Goal: Task Accomplishment & Management: Complete application form

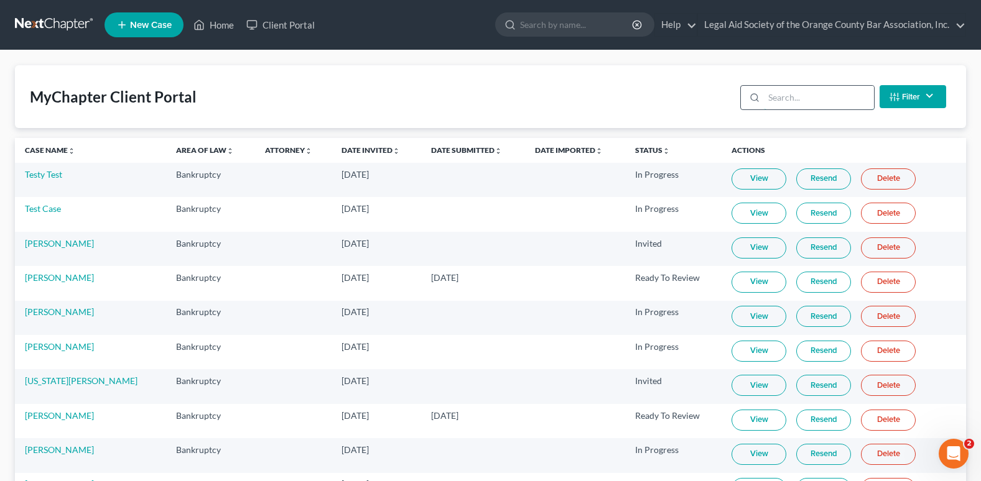
click at [781, 105] on input "search" at bounding box center [819, 98] width 110 height 24
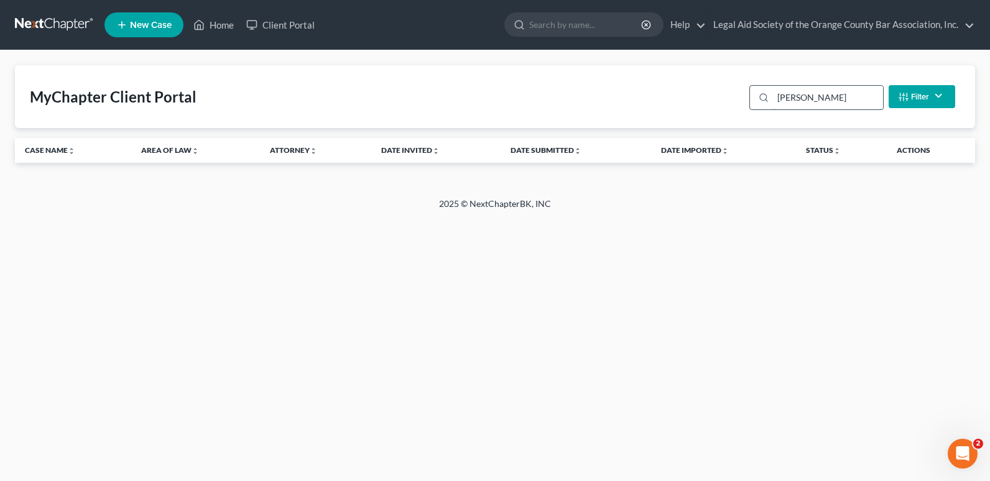
type input "edwrds"
drag, startPoint x: 847, startPoint y: 96, endPoint x: 758, endPoint y: 95, distance: 89.0
click at [758, 95] on div "edwrds" at bounding box center [817, 97] width 134 height 25
type input "[PERSON_NAME]"
drag, startPoint x: 830, startPoint y: 105, endPoint x: 727, endPoint y: 97, distance: 104.1
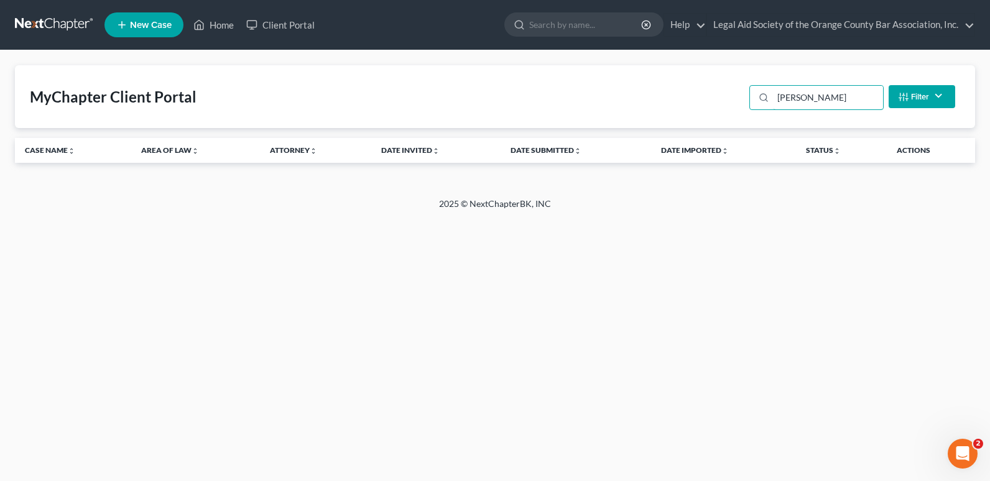
click at [727, 97] on div "MyChapter Client Portal [PERSON_NAME] Filter Status Filter... Invited In Progre…" at bounding box center [495, 96] width 960 height 63
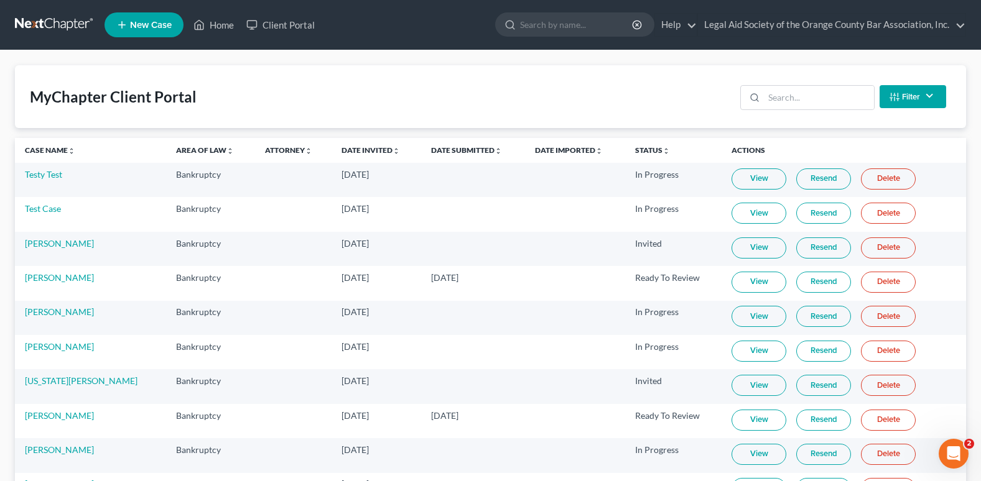
click at [148, 30] on link "New Case" at bounding box center [144, 24] width 79 height 25
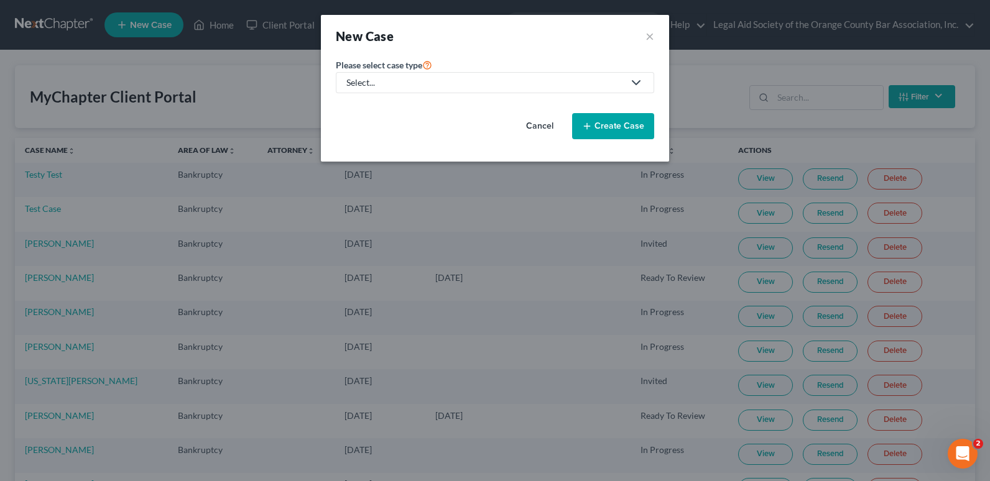
click at [430, 83] on div "Select..." at bounding box center [484, 83] width 277 height 12
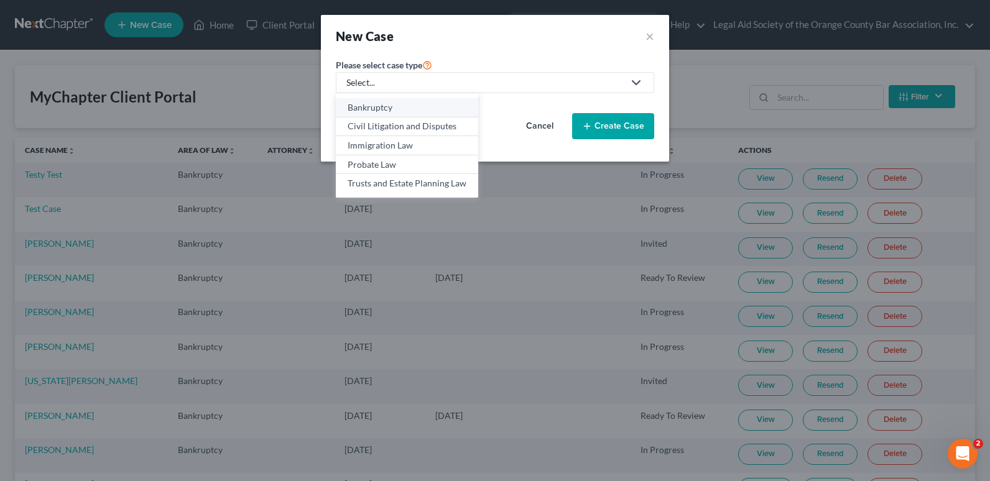
click at [388, 106] on div "Bankruptcy" at bounding box center [407, 107] width 119 height 12
select select "15"
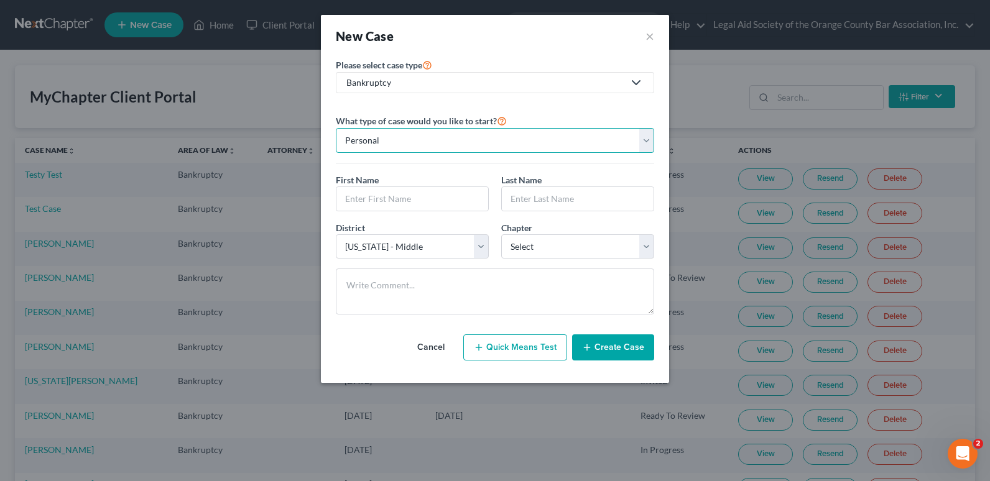
click at [410, 136] on select "Personal Business" at bounding box center [495, 140] width 318 height 25
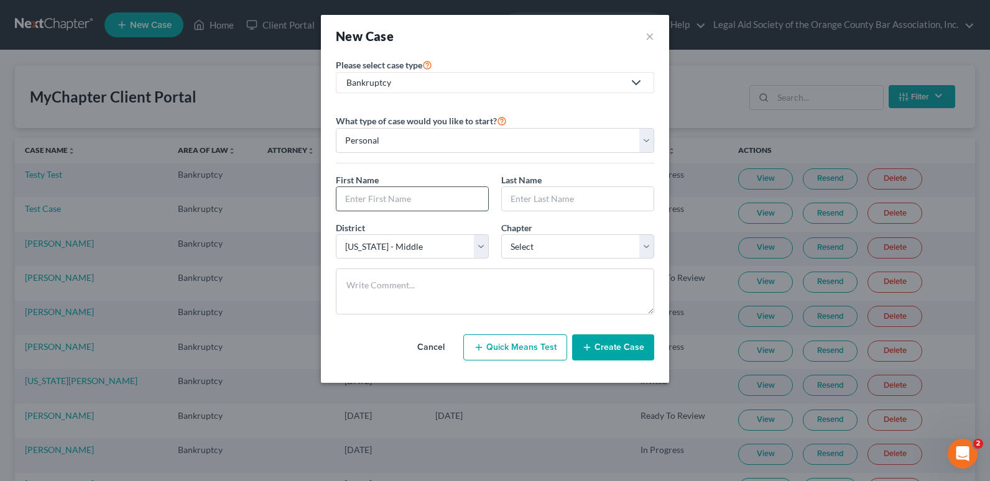
click at [371, 198] on input "text" at bounding box center [413, 199] width 152 height 24
click at [360, 202] on input "text" at bounding box center [413, 199] width 152 height 24
paste input "[PERSON_NAME]"
type input "[PERSON_NAME]"
click at [536, 195] on input "text" at bounding box center [578, 199] width 152 height 24
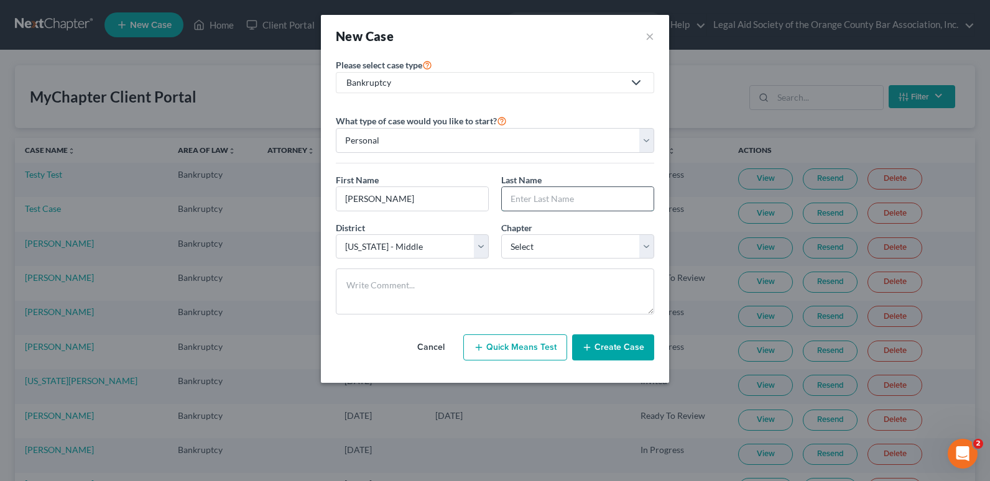
paste input "[PERSON_NAME]"
drag, startPoint x: 540, startPoint y: 197, endPoint x: 469, endPoint y: 193, distance: 71.0
click at [471, 198] on div "First Name * [PERSON_NAME] Last Name * [PERSON_NAME]" at bounding box center [495, 198] width 331 height 48
type input "[PERSON_NAME]"
drag, startPoint x: 378, startPoint y: 195, endPoint x: 441, endPoint y: 194, distance: 63.5
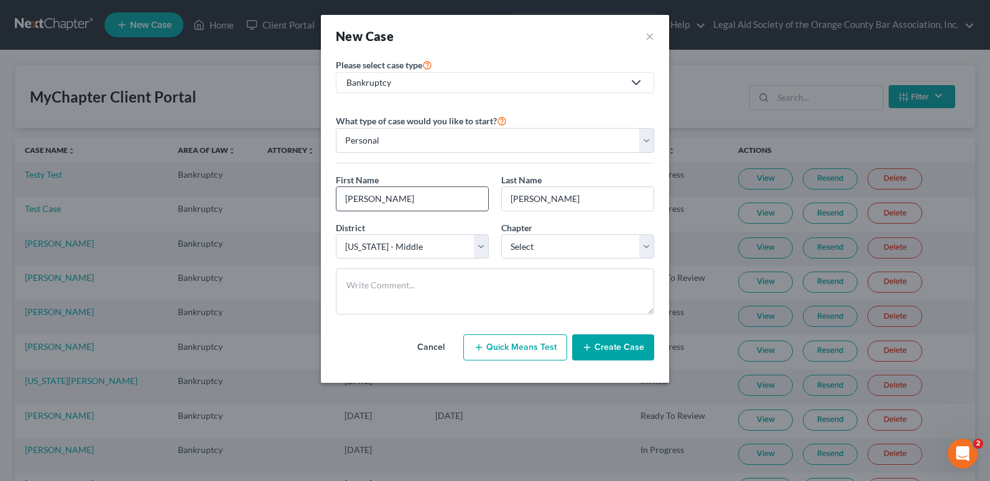
click at [441, 194] on input "[PERSON_NAME]" at bounding box center [413, 199] width 152 height 24
type input "[PERSON_NAME]"
click at [531, 250] on select "Select 7 11 12 13" at bounding box center [577, 247] width 153 height 25
select select "0"
click at [501, 235] on select "Select 7 11 12 13" at bounding box center [577, 247] width 153 height 25
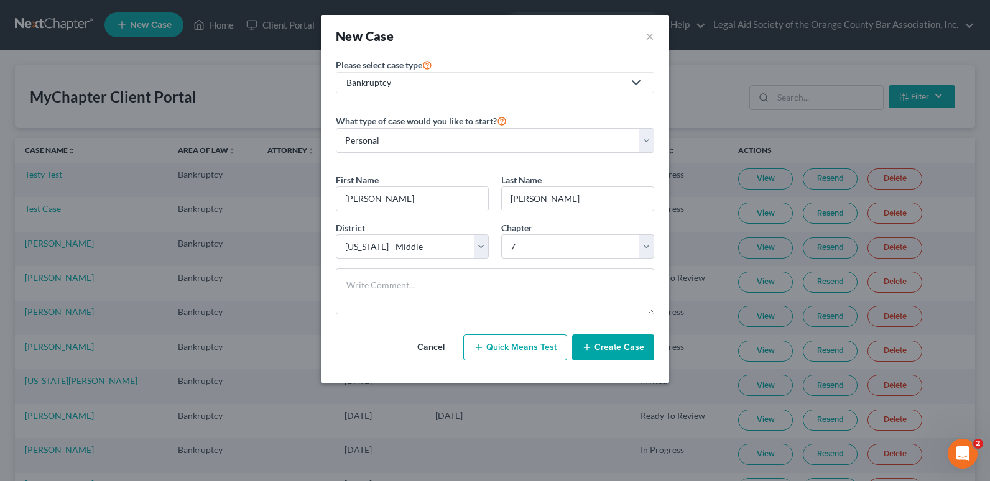
click at [620, 346] on button "Create Case" at bounding box center [613, 348] width 82 height 26
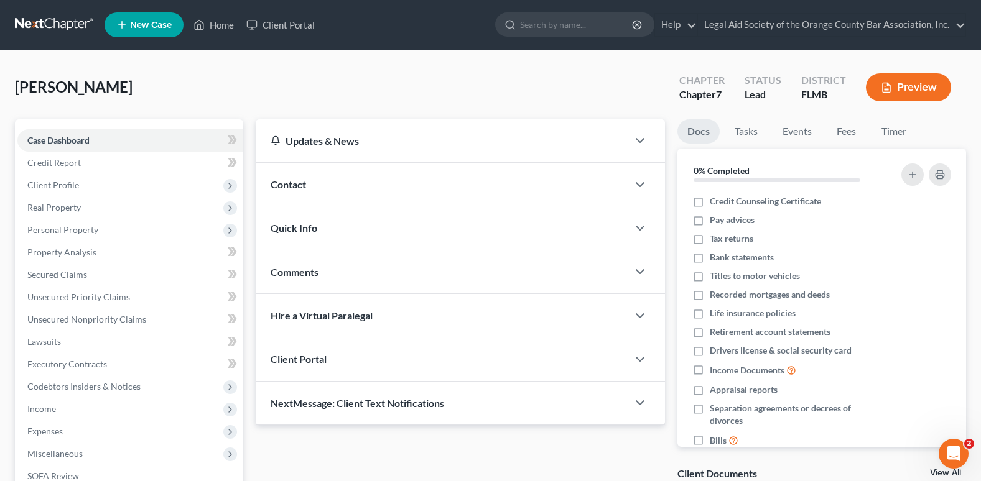
click at [376, 366] on div "Client Portal" at bounding box center [442, 359] width 372 height 43
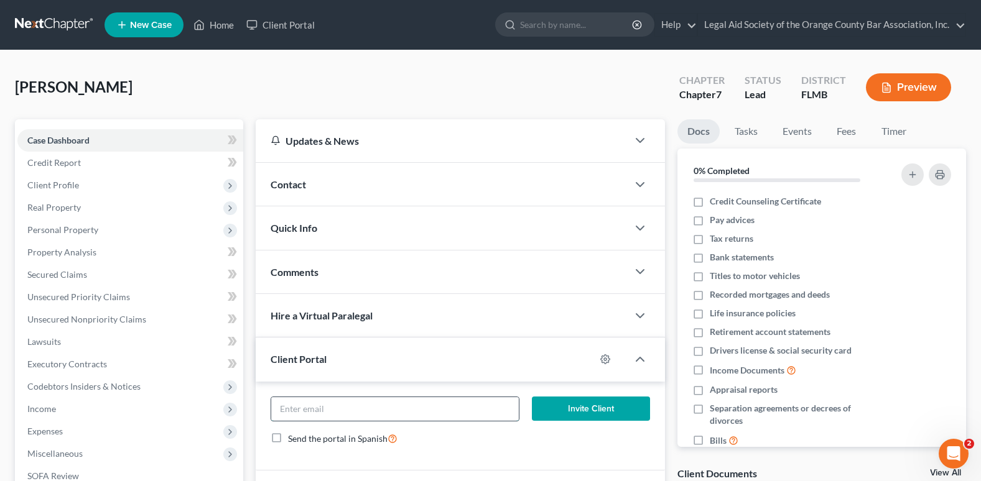
click at [365, 414] on input "email" at bounding box center [395, 409] width 248 height 24
click at [297, 416] on input "email" at bounding box center [395, 409] width 248 height 24
paste input "[EMAIL_ADDRESS][DOMAIN_NAME]"
type input "[EMAIL_ADDRESS][DOMAIN_NAME]"
click at [599, 409] on button "Invite Client" at bounding box center [591, 409] width 118 height 25
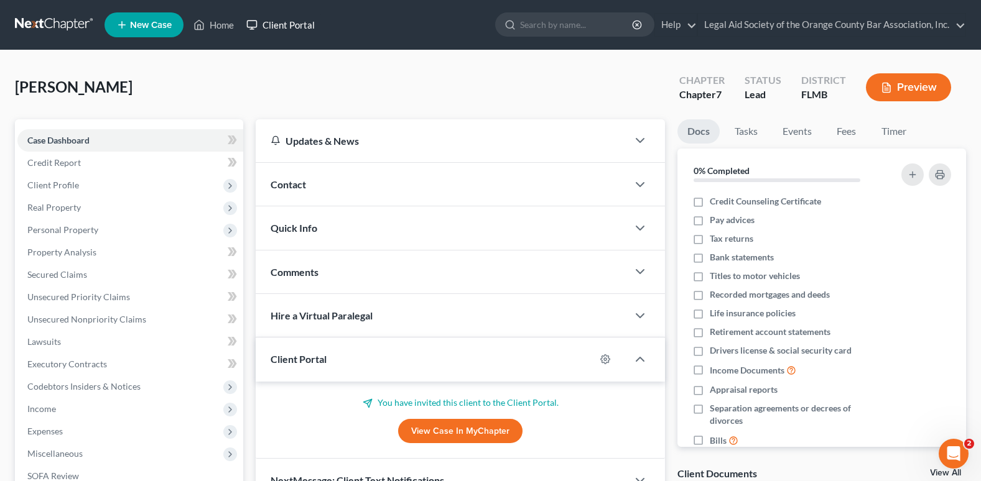
click at [297, 28] on link "Client Portal" at bounding box center [280, 25] width 81 height 22
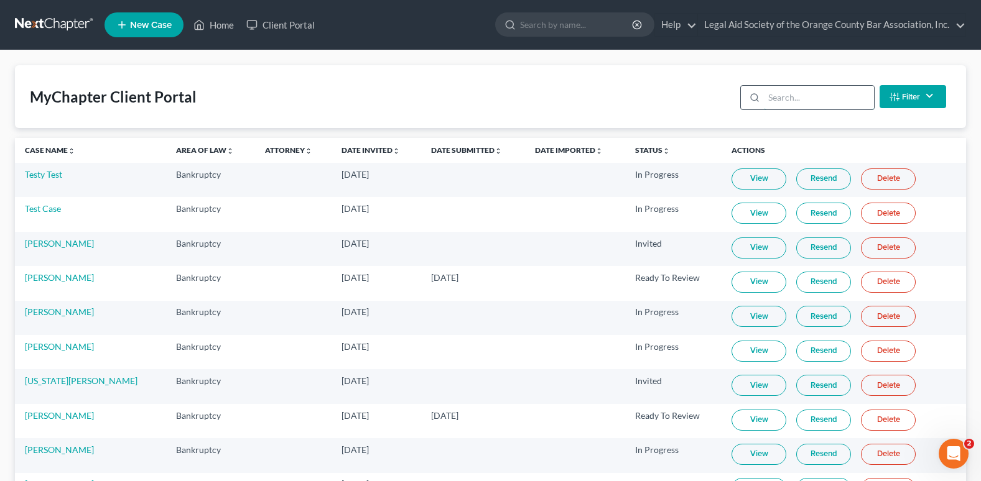
click at [771, 98] on input "search" at bounding box center [819, 98] width 110 height 24
click at [281, 22] on link "Client Portal" at bounding box center [280, 25] width 81 height 22
click at [808, 101] on input "search" at bounding box center [819, 98] width 110 height 24
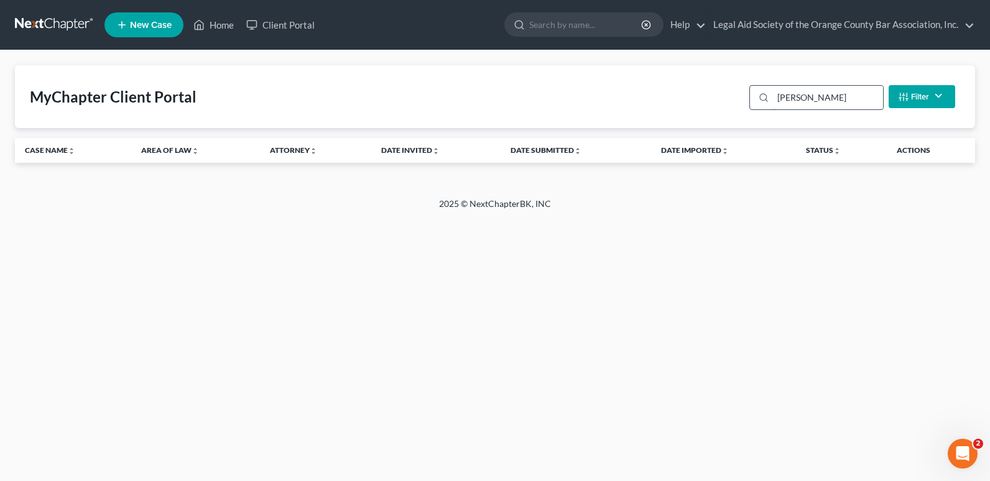
type input "[PERSON_NAME]"
drag, startPoint x: 815, startPoint y: 99, endPoint x: 705, endPoint y: 113, distance: 111.6
click at [705, 113] on div "MyChapter Client Portal [PERSON_NAME] Filter Status Filter... Invited In Progre…" at bounding box center [495, 96] width 960 height 63
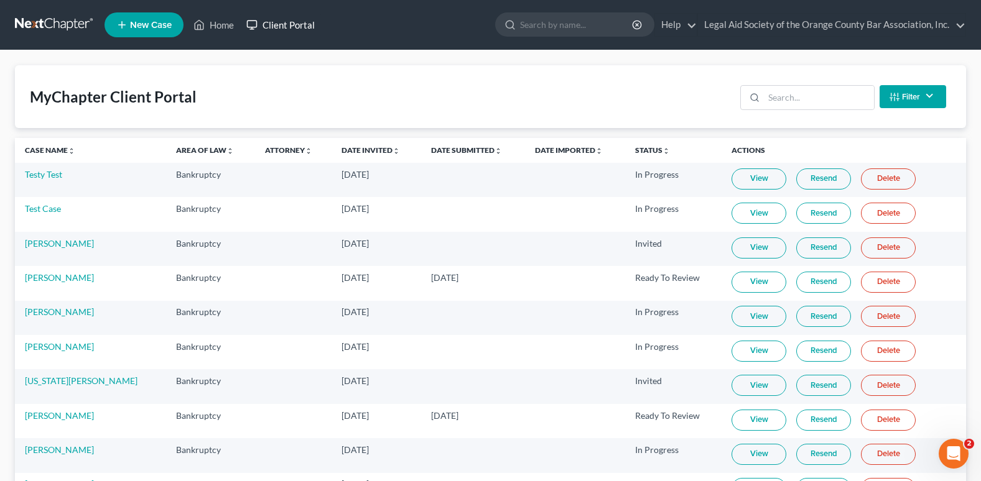
click at [267, 19] on link "Client Portal" at bounding box center [280, 25] width 81 height 22
click at [154, 22] on span "New Case" at bounding box center [151, 25] width 42 height 9
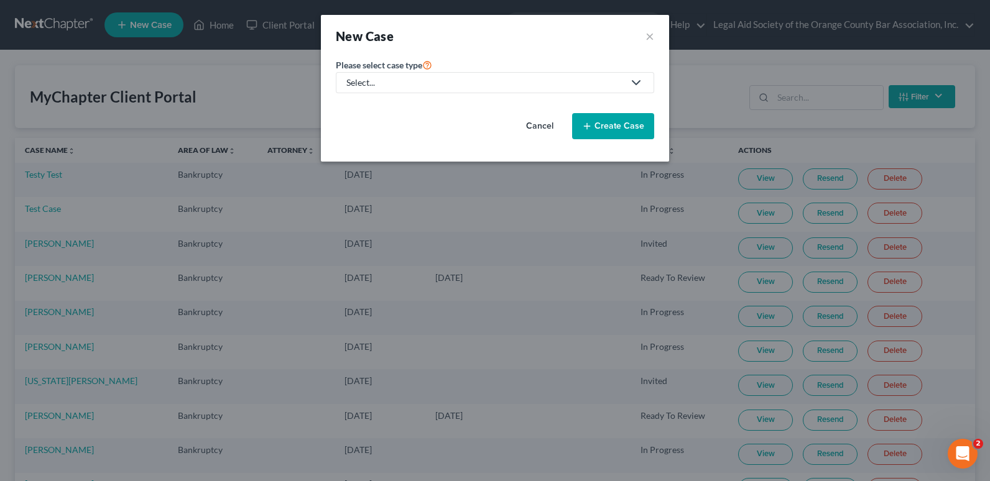
click at [431, 83] on div "Select..." at bounding box center [484, 83] width 277 height 12
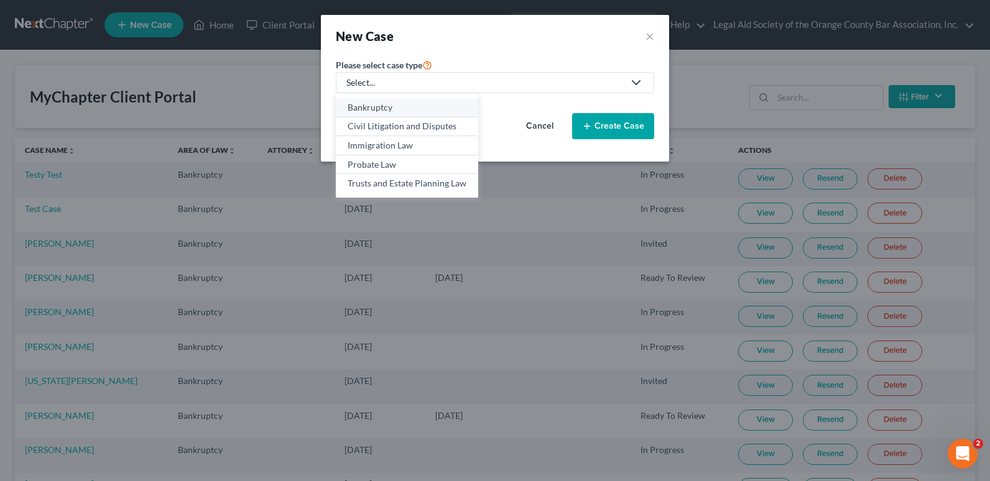
click at [368, 105] on div "Bankruptcy" at bounding box center [407, 107] width 119 height 12
select select "15"
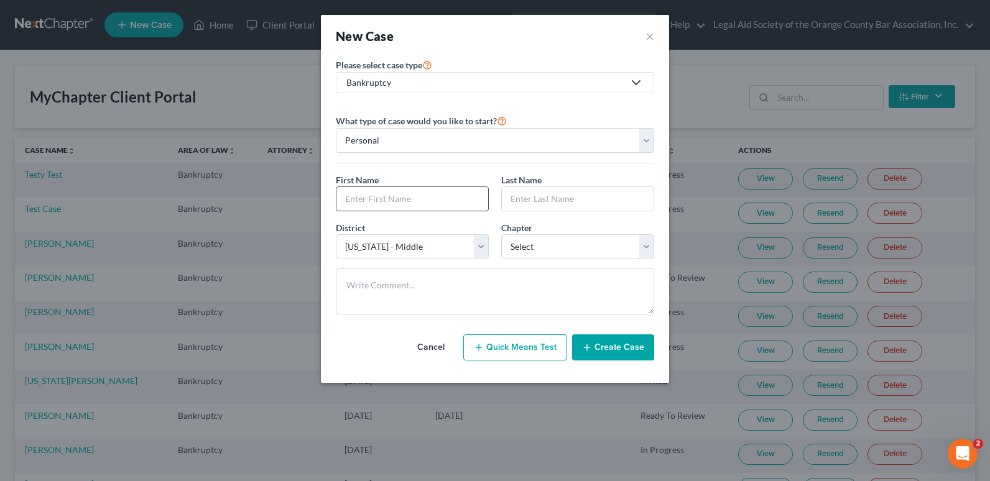
click at [383, 196] on input "text" at bounding box center [413, 199] width 152 height 24
click at [358, 204] on input "text" at bounding box center [413, 199] width 152 height 24
paste input "[PERSON_NAME]"
type input "[PERSON_NAME]"
click at [569, 198] on input "text" at bounding box center [578, 199] width 152 height 24
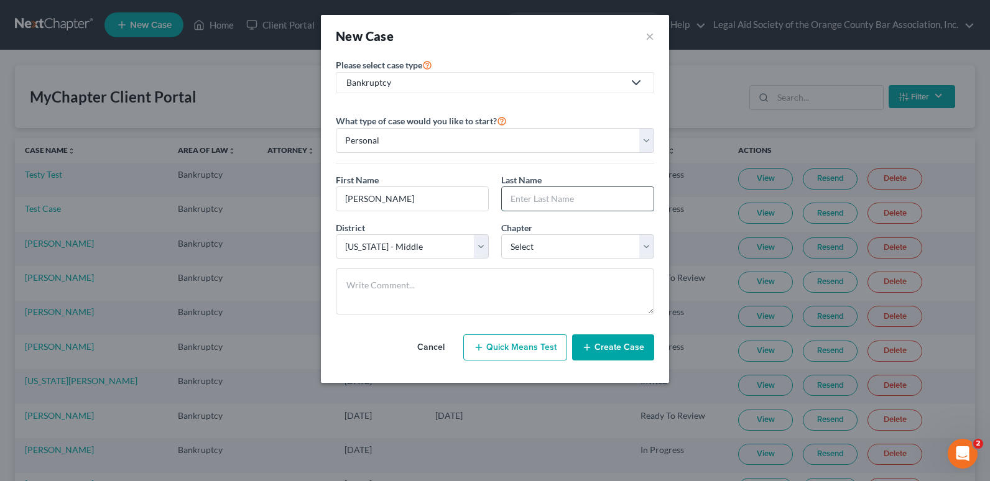
paste input "[PERSON_NAME]"
type input "[PERSON_NAME]"
drag, startPoint x: 380, startPoint y: 203, endPoint x: 465, endPoint y: 207, distance: 85.3
click at [463, 205] on input "[PERSON_NAME]" at bounding box center [413, 199] width 152 height 24
type input "Gemmah"
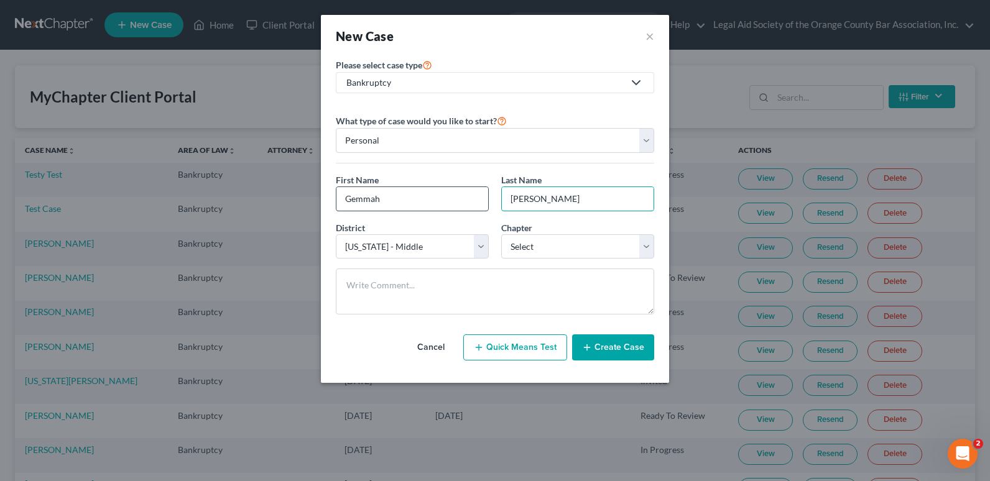
drag, startPoint x: 549, startPoint y: 202, endPoint x: 454, endPoint y: 203, distance: 94.6
click at [454, 203] on div "First Name * [PERSON_NAME] Last Name * [PERSON_NAME]" at bounding box center [495, 198] width 331 height 48
type input "[PERSON_NAME]"
click at [338, 200] on input "Gemmah" at bounding box center [413, 199] width 152 height 24
click at [338, 197] on input "Gemmah" at bounding box center [413, 199] width 152 height 24
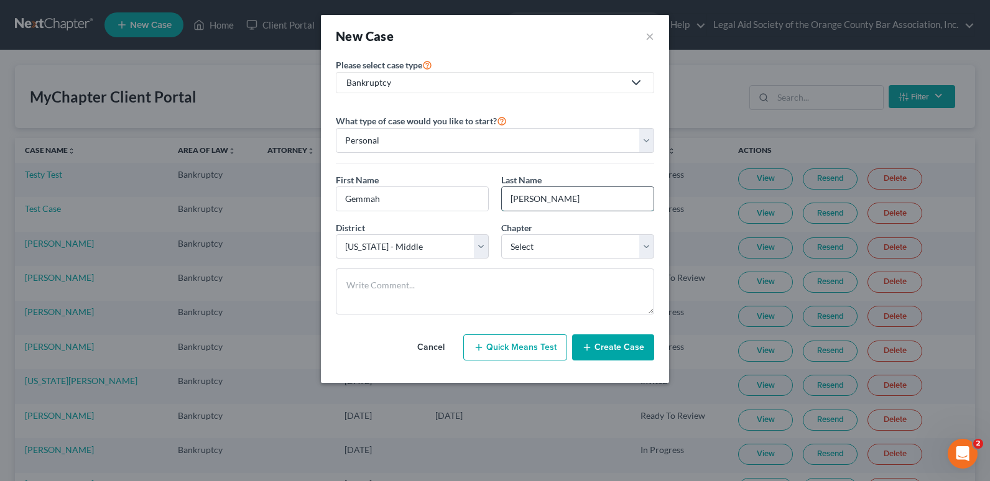
click at [506, 198] on input "[PERSON_NAME]" at bounding box center [578, 199] width 152 height 24
click at [545, 246] on select "Select 7 11 12 13" at bounding box center [577, 247] width 153 height 25
select select "0"
click at [501, 235] on select "Select 7 11 12 13" at bounding box center [577, 247] width 153 height 25
click at [625, 344] on button "Create Case" at bounding box center [613, 348] width 82 height 26
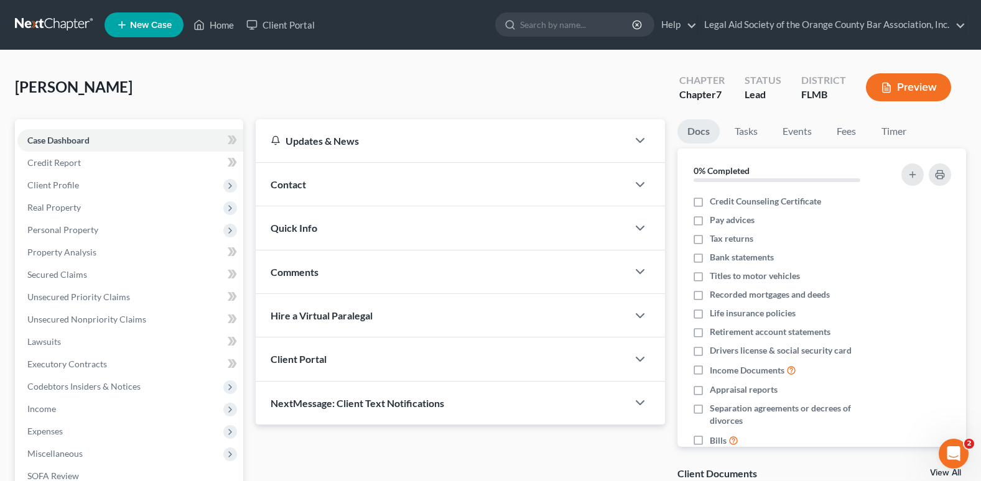
click at [294, 354] on span "Client Portal" at bounding box center [299, 359] width 56 height 12
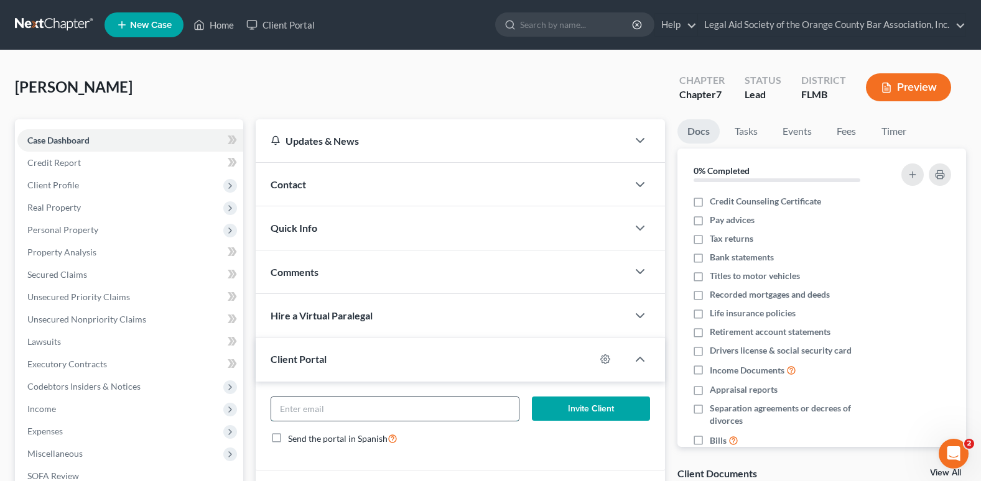
click at [296, 411] on input "email" at bounding box center [395, 409] width 248 height 24
paste input "[EMAIL_ADDRESS][DOMAIN_NAME]"
type input "[EMAIL_ADDRESS][DOMAIN_NAME]"
click at [613, 404] on button "Invite Client" at bounding box center [591, 409] width 118 height 25
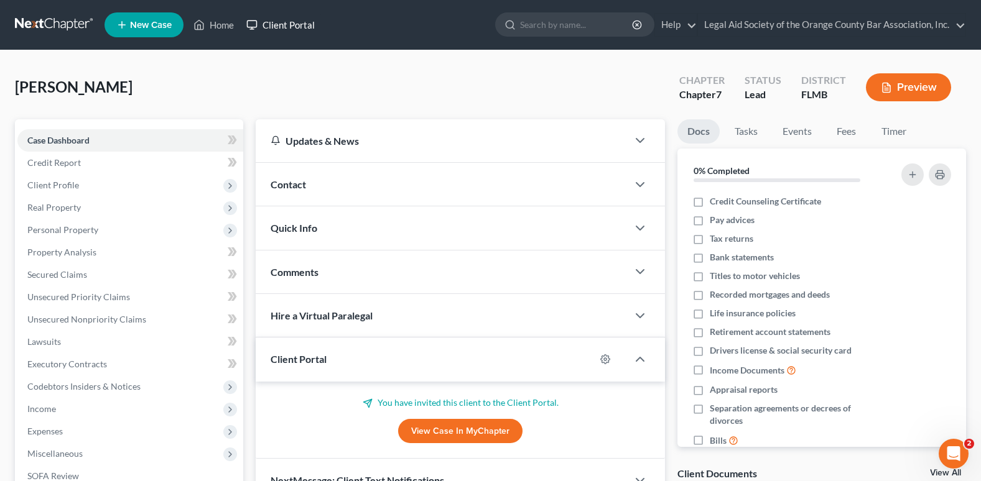
click at [292, 24] on link "Client Portal" at bounding box center [280, 25] width 81 height 22
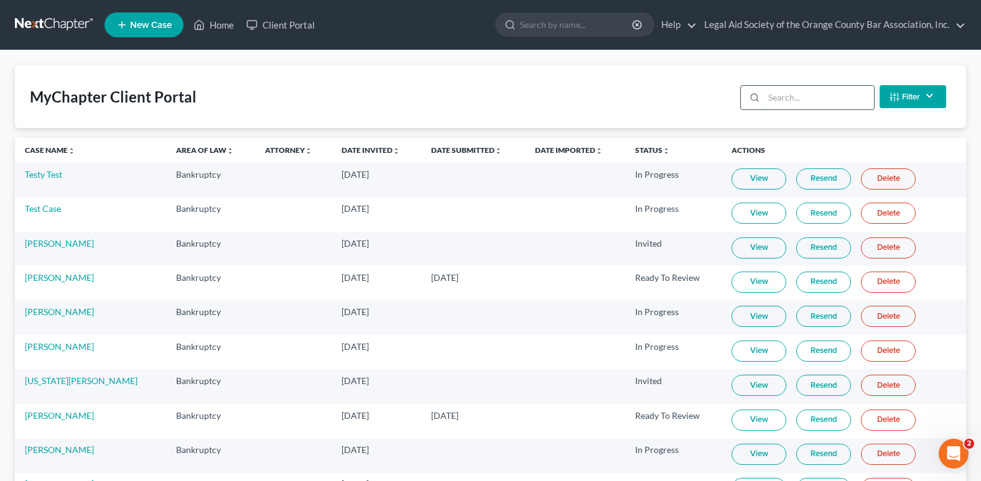
click at [783, 93] on input "search" at bounding box center [819, 98] width 110 height 24
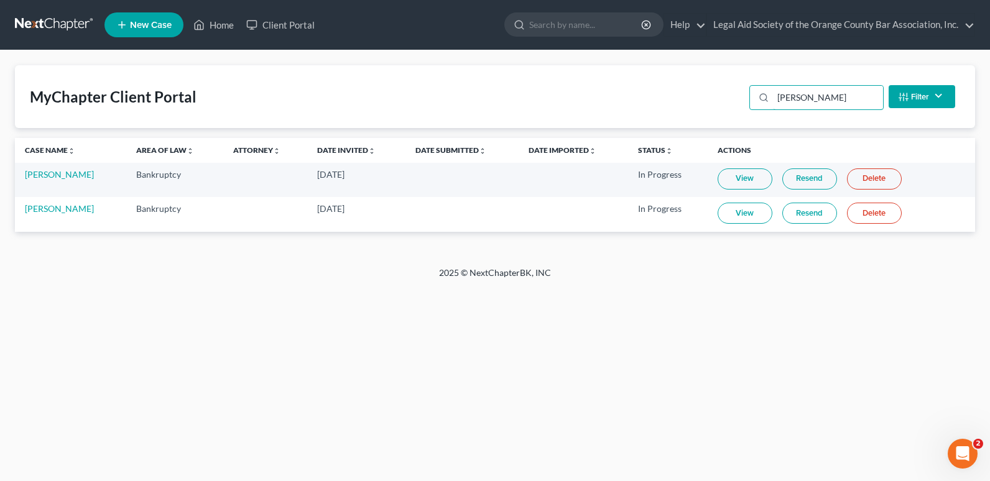
type input "[PERSON_NAME]"
drag, startPoint x: 806, startPoint y: 93, endPoint x: 736, endPoint y: 98, distance: 69.8
click at [736, 98] on div "MyChapter Client Portal [PERSON_NAME] Filter Status Filter... Invited In Progre…" at bounding box center [495, 96] width 960 height 63
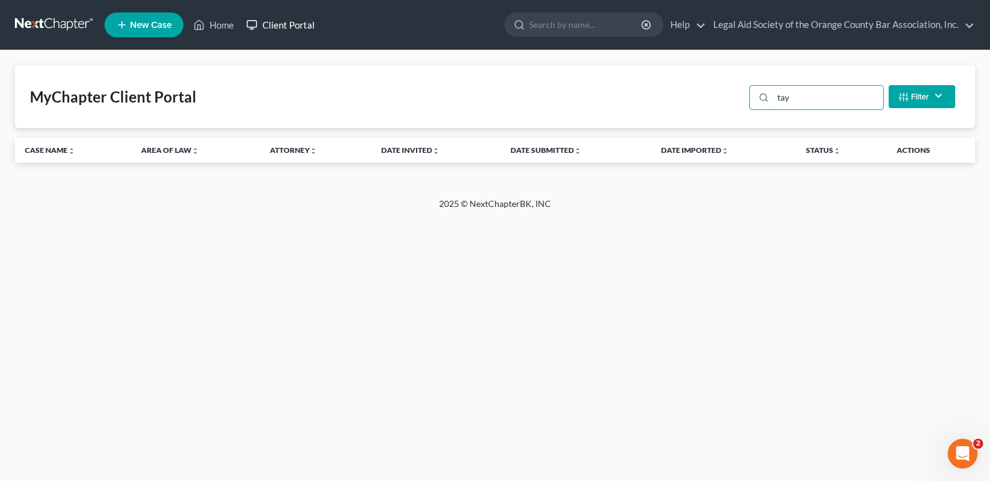
type input "tay"
click at [281, 26] on link "Client Portal" at bounding box center [280, 25] width 81 height 22
drag, startPoint x: 812, startPoint y: 97, endPoint x: 786, endPoint y: 76, distance: 33.6
click at [756, 96] on div "tay" at bounding box center [817, 97] width 134 height 25
type input "[PERSON_NAME]"
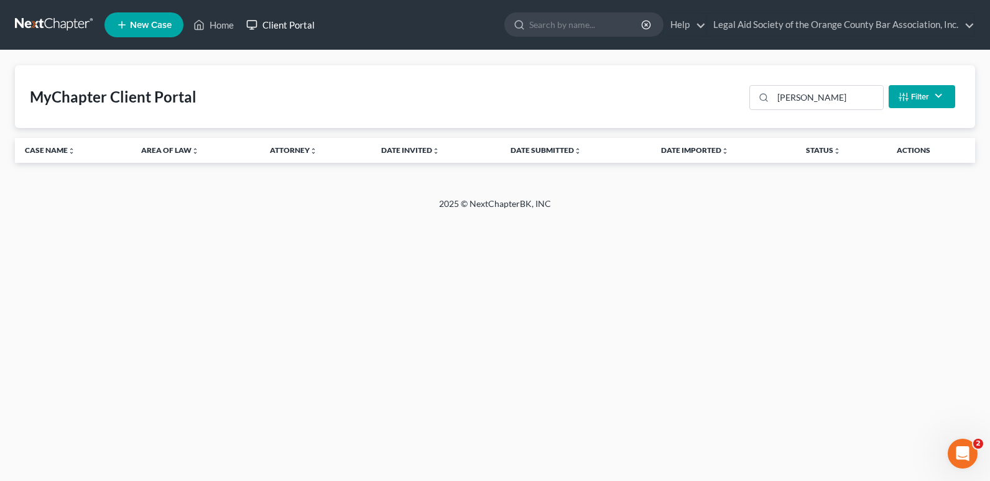
click at [300, 24] on link "Client Portal" at bounding box center [280, 25] width 81 height 22
drag, startPoint x: 811, startPoint y: 102, endPoint x: 746, endPoint y: 101, distance: 64.1
click at [746, 101] on div "[PERSON_NAME] Filter Status Filter... Invited In Progress Ready To Review Revie…" at bounding box center [853, 96] width 216 height 33
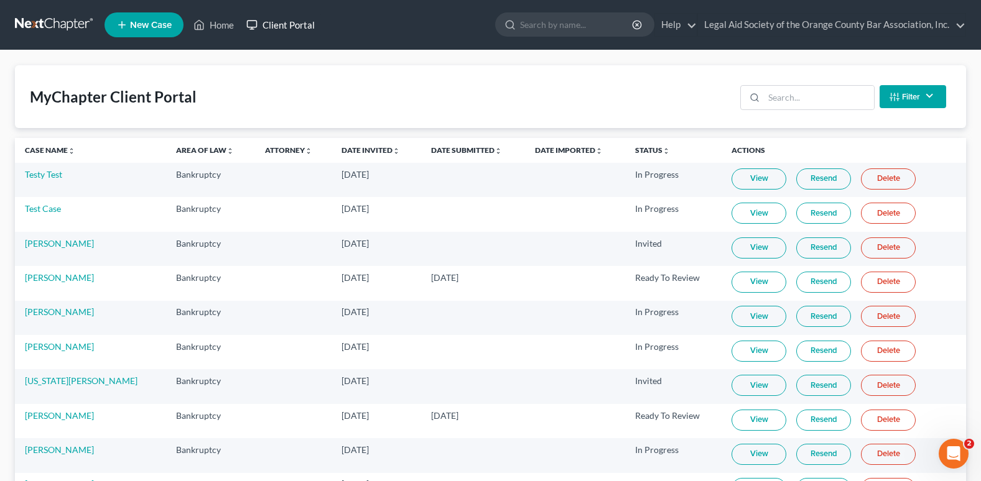
click at [297, 26] on link "Client Portal" at bounding box center [280, 25] width 81 height 22
click at [286, 22] on link "Client Portal" at bounding box center [280, 25] width 81 height 22
click at [150, 21] on span "New Case" at bounding box center [151, 25] width 42 height 9
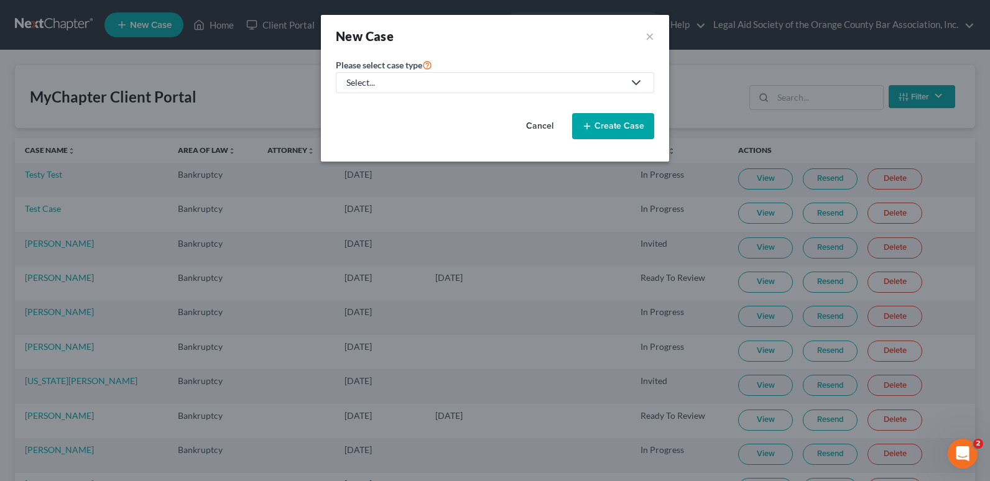
click at [480, 78] on div "Select..." at bounding box center [484, 83] width 277 height 12
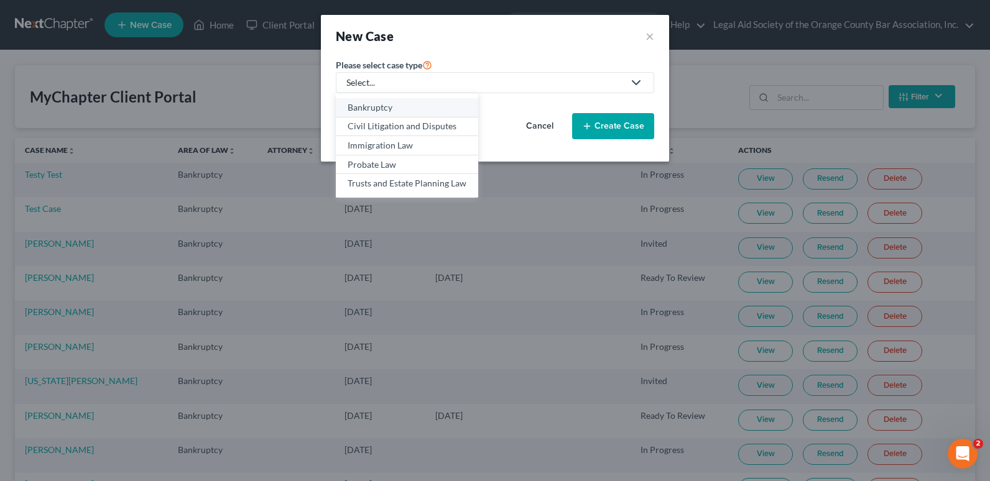
click at [380, 109] on div "Bankruptcy" at bounding box center [407, 107] width 119 height 12
select select "15"
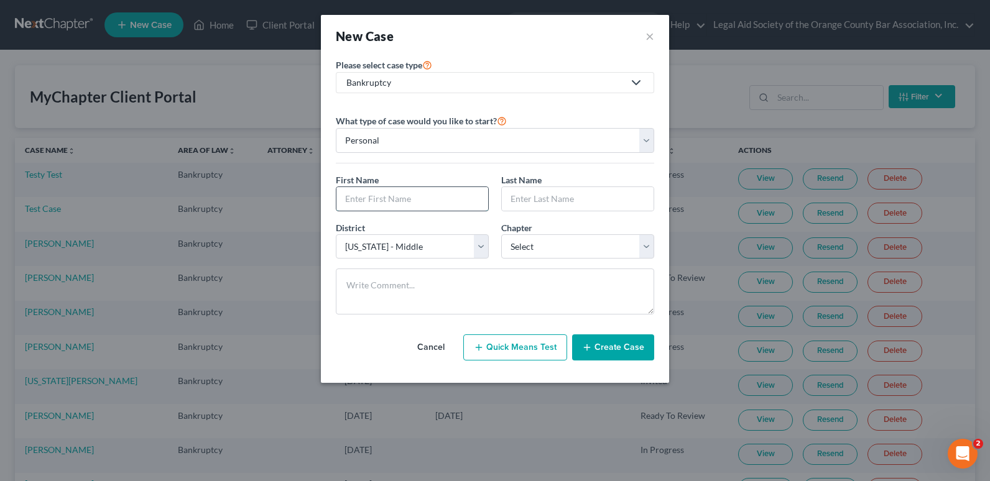
click at [371, 200] on input "text" at bounding box center [413, 199] width 152 height 24
click at [351, 202] on input "text" at bounding box center [413, 199] width 152 height 24
paste input "[PERSON_NAME]"
type input "[PERSON_NAME]"
click at [561, 193] on input "text" at bounding box center [578, 199] width 152 height 24
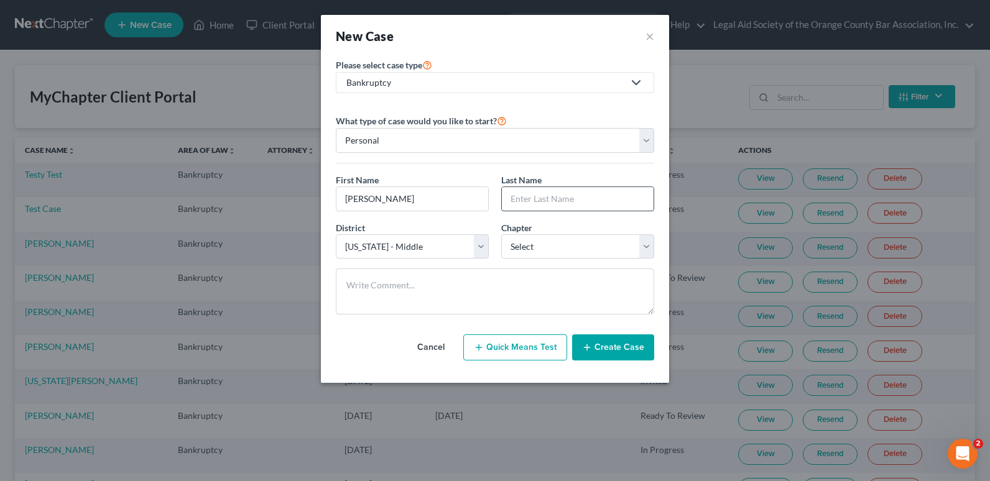
paste input "[PERSON_NAME]"
type input "[PERSON_NAME]"
drag, startPoint x: 379, startPoint y: 200, endPoint x: 441, endPoint y: 195, distance: 62.4
click at [441, 195] on input "[PERSON_NAME]" at bounding box center [413, 199] width 152 height 24
type input "[PERSON_NAME]"
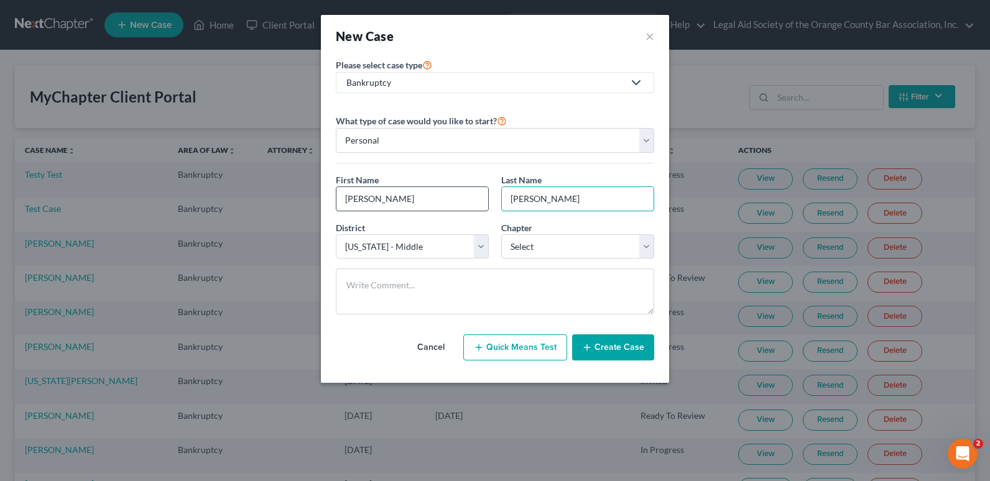
drag, startPoint x: 542, startPoint y: 200, endPoint x: 486, endPoint y: 204, distance: 56.2
click at [486, 204] on div "First Name * [PERSON_NAME] Last Name * [PERSON_NAME]" at bounding box center [495, 198] width 331 height 48
type input "[PERSON_NAME]"
click at [343, 201] on input "[PERSON_NAME]" at bounding box center [413, 199] width 152 height 24
type input "[PERSON_NAME]"
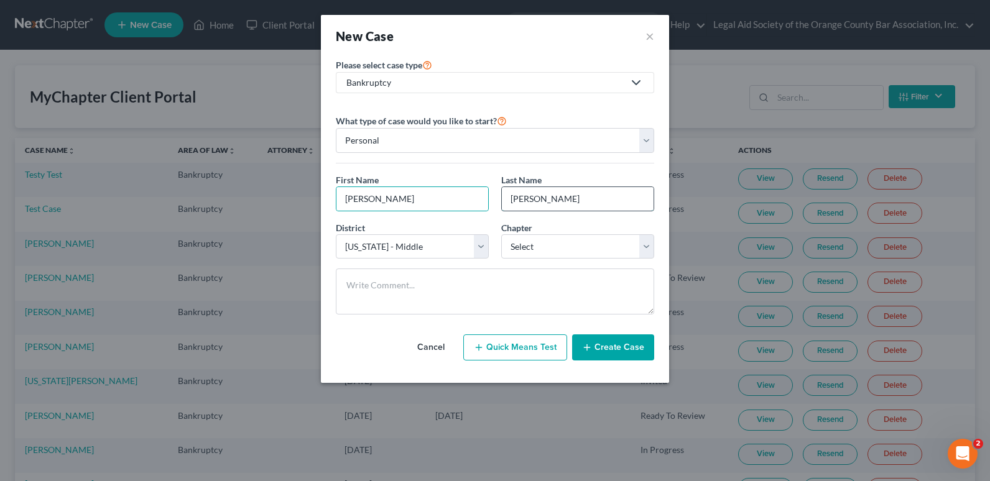
click at [508, 194] on input "[PERSON_NAME]" at bounding box center [578, 199] width 152 height 24
click at [526, 249] on select "Select 7 11 12 13" at bounding box center [577, 247] width 153 height 25
select select "0"
click at [501, 235] on select "Select 7 11 12 13" at bounding box center [577, 247] width 153 height 25
click at [624, 352] on button "Create Case" at bounding box center [613, 348] width 82 height 26
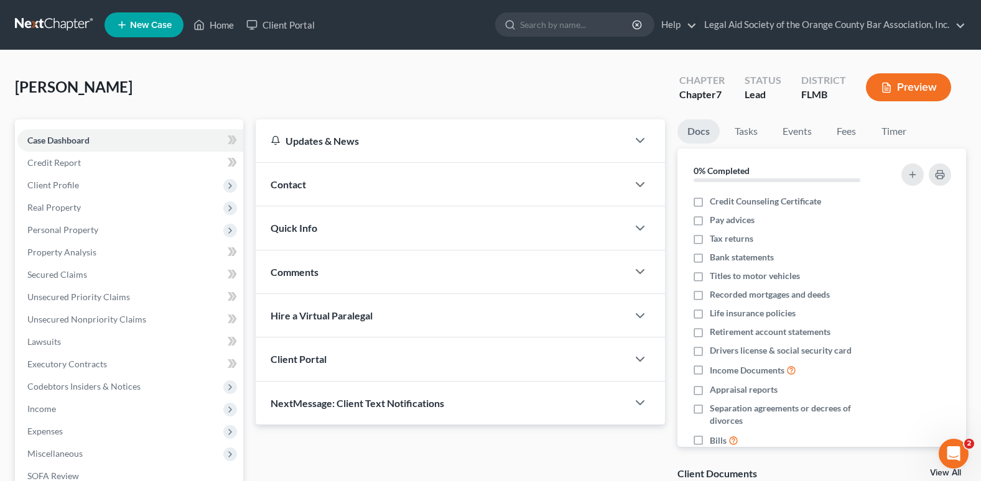
click at [356, 363] on div "Client Portal" at bounding box center [442, 359] width 372 height 43
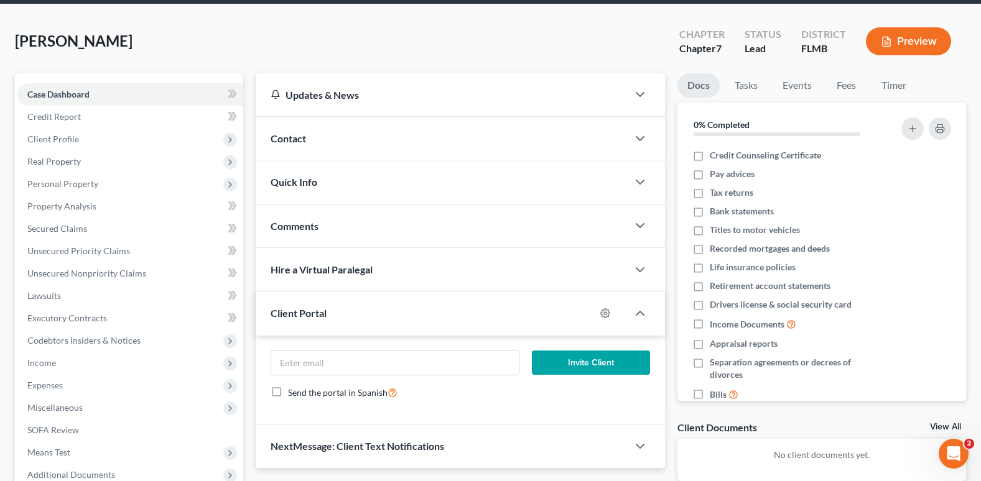
scroll to position [124, 0]
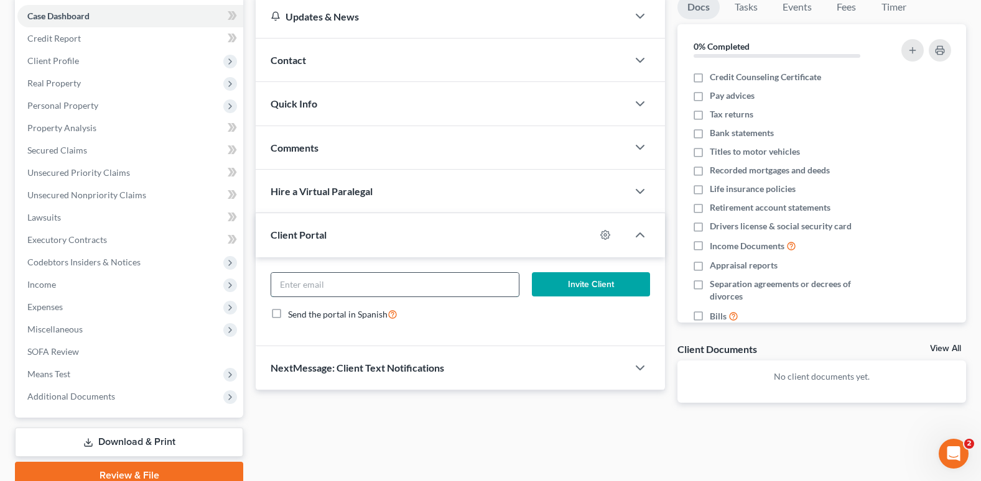
click at [283, 286] on input "email" at bounding box center [395, 285] width 248 height 24
paste input "[EMAIL_ADDRESS][DOMAIN_NAME]"
type input "[EMAIL_ADDRESS][DOMAIN_NAME]"
click at [618, 279] on button "Invite Client" at bounding box center [591, 284] width 118 height 25
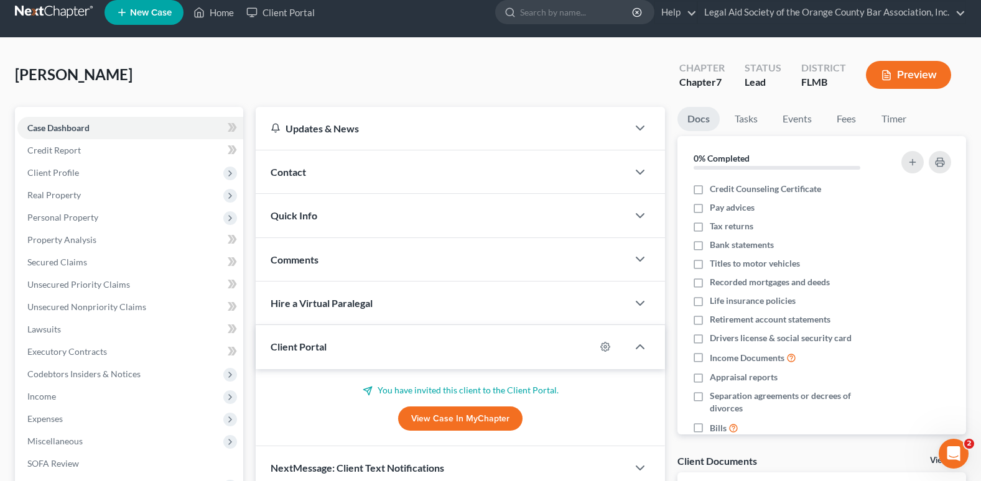
scroll to position [0, 0]
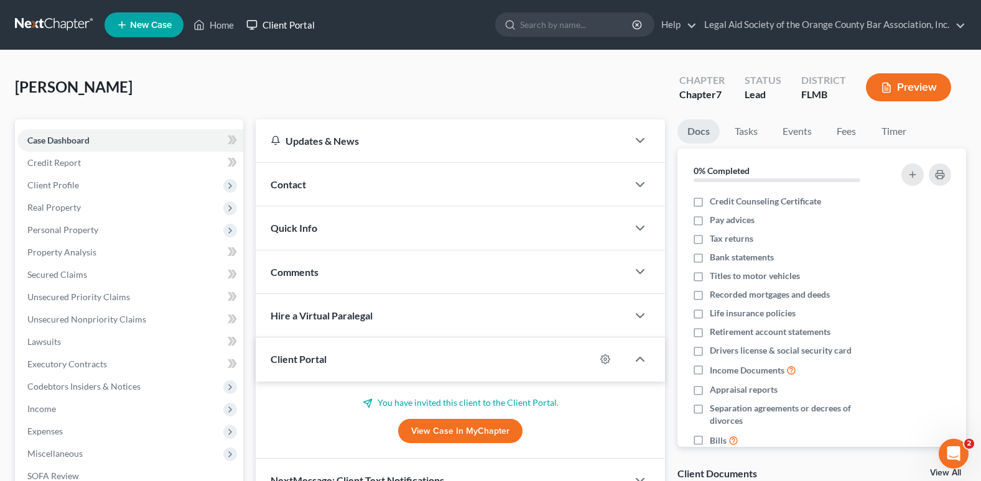
click at [277, 26] on link "Client Portal" at bounding box center [280, 25] width 81 height 22
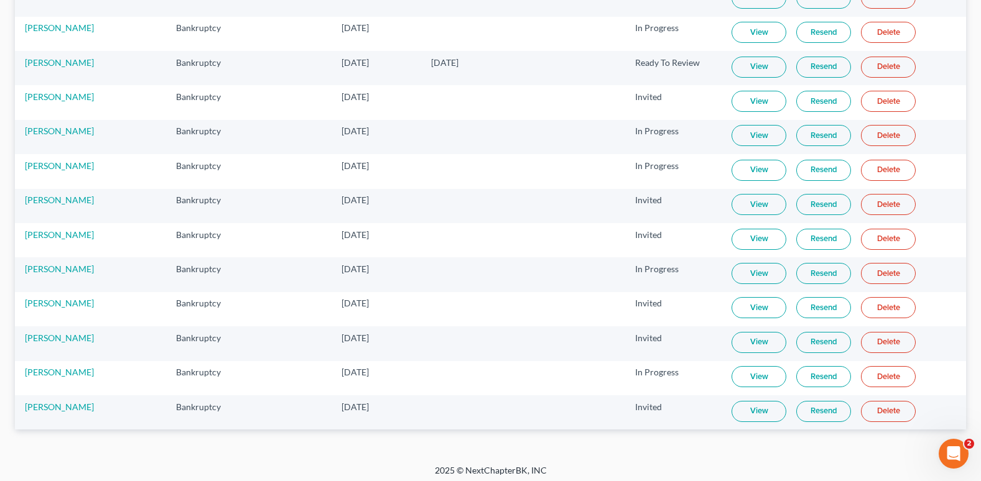
scroll to position [876, 0]
